Goal: Task Accomplishment & Management: Manage account settings

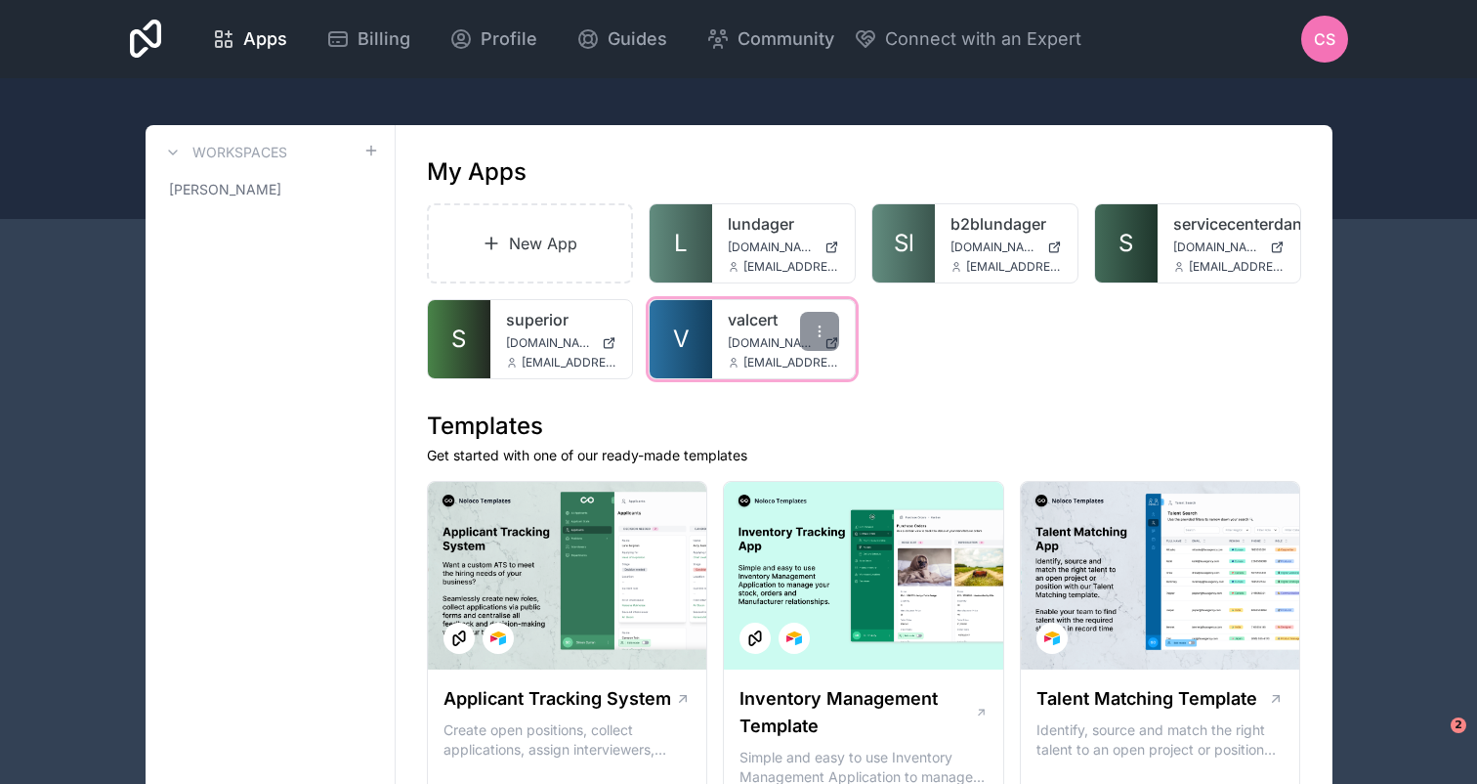
click at [752, 345] on span "valcert.servicecenterdanmark.dk" at bounding box center [772, 343] width 89 height 16
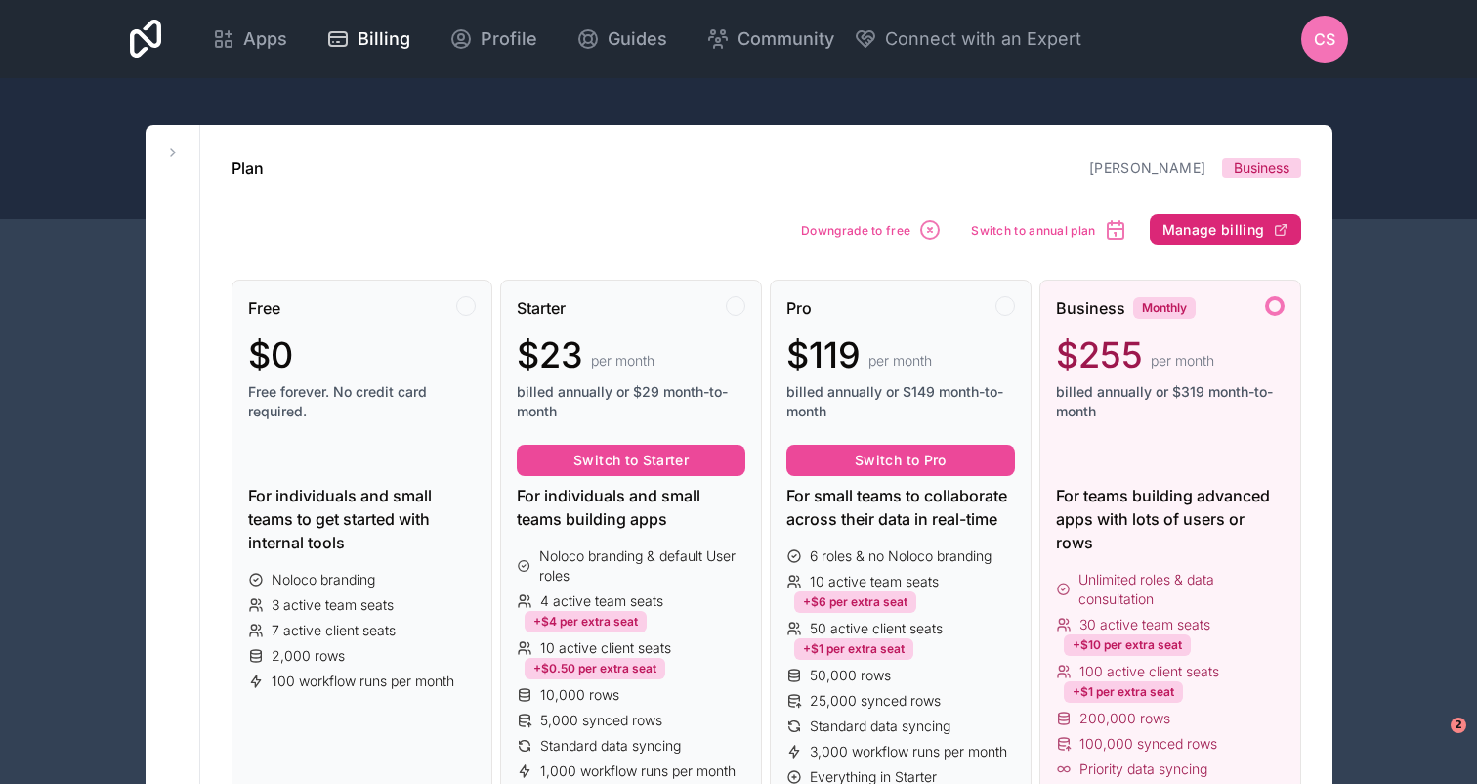
click at [1252, 216] on button "Manage billing" at bounding box center [1225, 229] width 151 height 31
